Goal: Find contact information: Find contact information

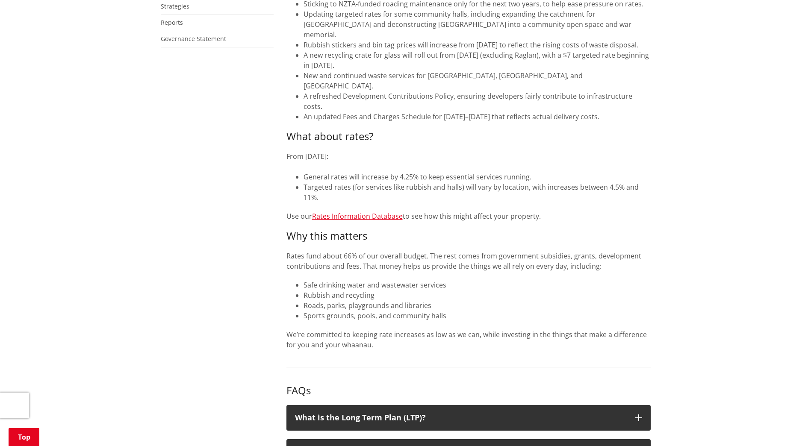
scroll to position [470, 0]
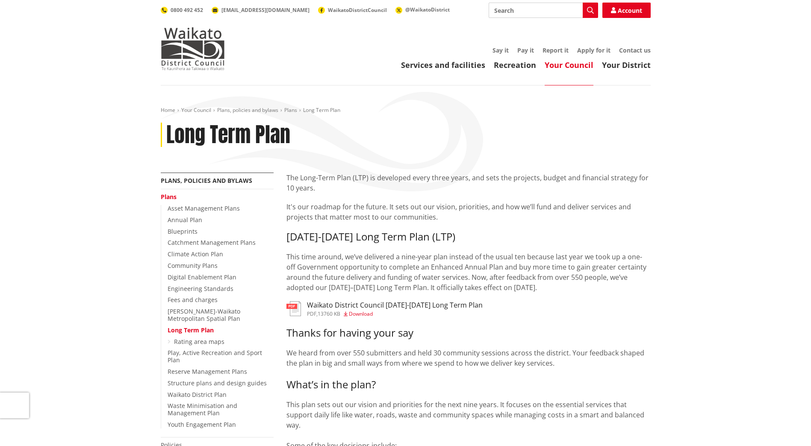
click at [296, 304] on img at bounding box center [293, 308] width 15 height 15
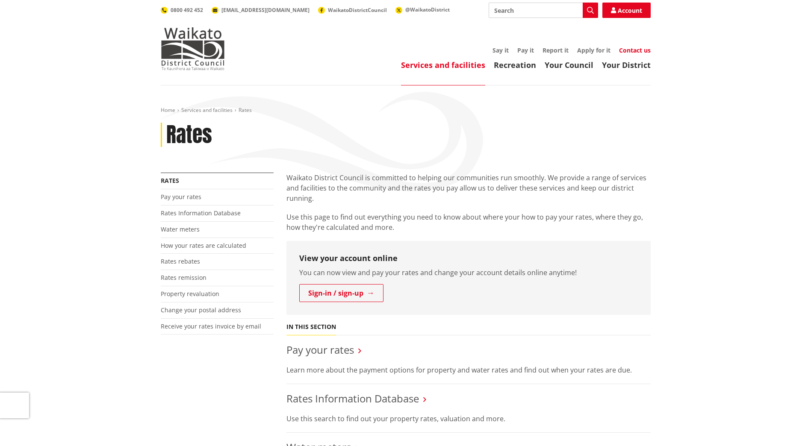
click at [628, 49] on link "Contact us" at bounding box center [635, 50] width 32 height 8
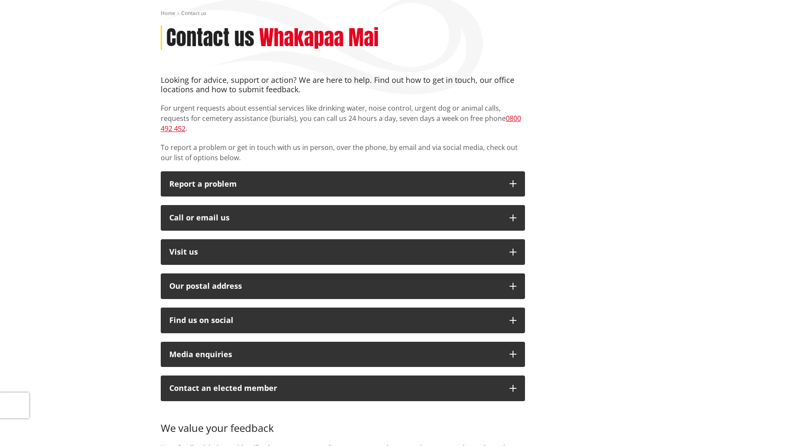
scroll to position [43, 0]
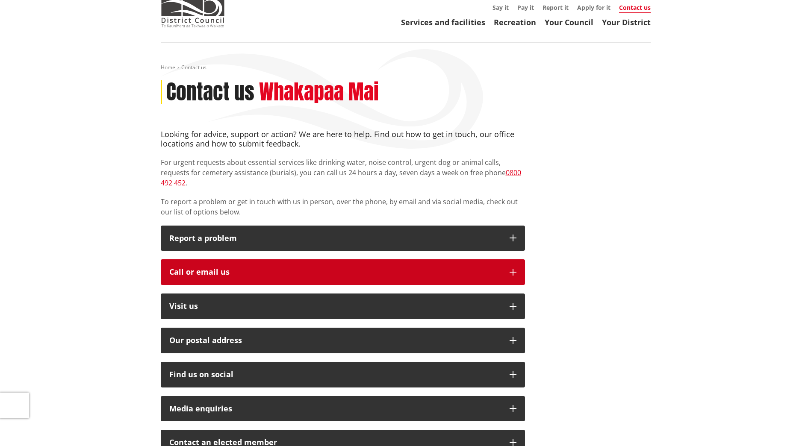
click at [484, 268] on div "Call or email us" at bounding box center [335, 272] width 332 height 9
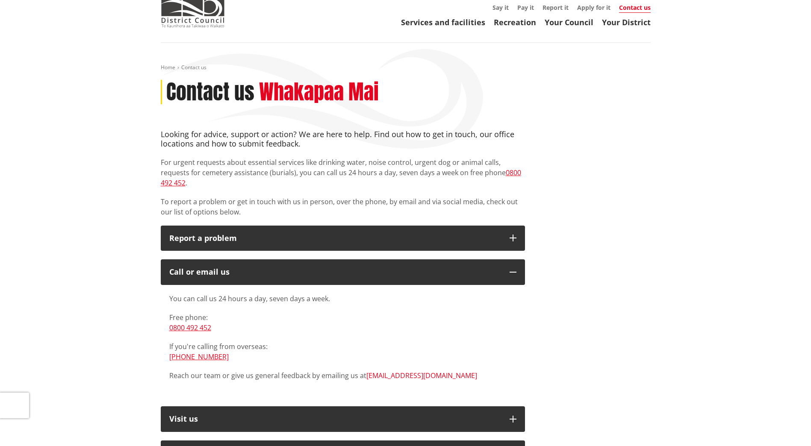
click at [392, 371] on link "[EMAIL_ADDRESS][DOMAIN_NAME]" at bounding box center [421, 375] width 111 height 9
drag, startPoint x: 433, startPoint y: 364, endPoint x: 364, endPoint y: 368, distance: 68.5
click at [364, 370] on p "Reach our team or give us general feedback by emailing us at info@waidc.govt.nz" at bounding box center [342, 375] width 347 height 10
drag, startPoint x: 364, startPoint y: 368, endPoint x: 451, endPoint y: 362, distance: 86.9
click at [451, 370] on p "Reach our team or give us general feedback by emailing us at info@waidc.govt.nz" at bounding box center [342, 375] width 347 height 10
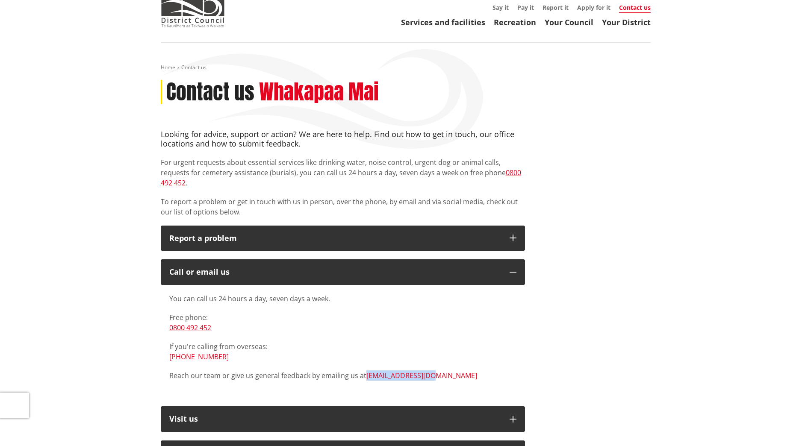
drag, startPoint x: 429, startPoint y: 364, endPoint x: 366, endPoint y: 367, distance: 62.4
click at [366, 370] on p "Reach our team or give us general feedback by emailing us at info@waidc.govt.nz" at bounding box center [342, 375] width 347 height 10
copy link "[EMAIL_ADDRESS][DOMAIN_NAME]"
